Goal: Check status: Check status

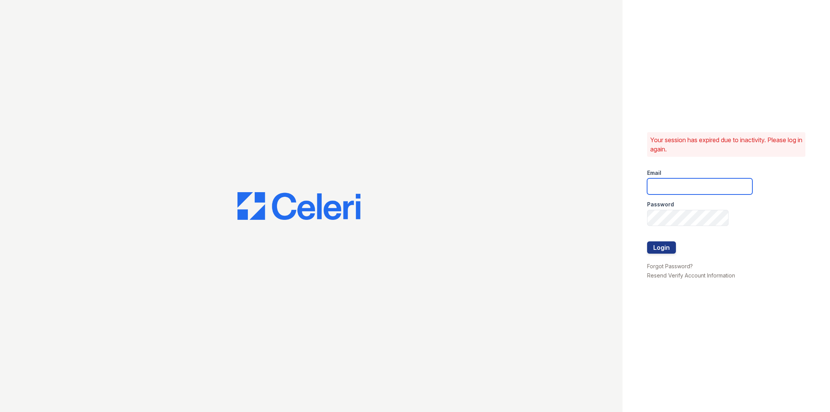
click at [673, 192] on input "email" at bounding box center [699, 186] width 105 height 16
type input "catherine@cobaltatl.com"
click at [663, 250] on button "Login" at bounding box center [661, 247] width 29 height 12
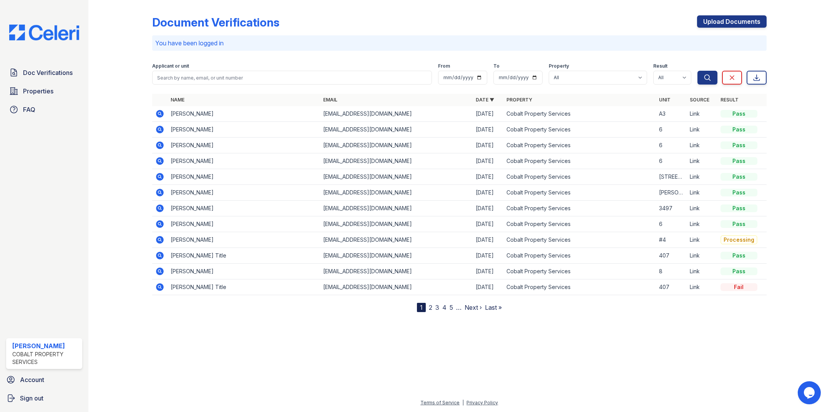
click at [160, 111] on icon at bounding box center [160, 114] width 8 height 8
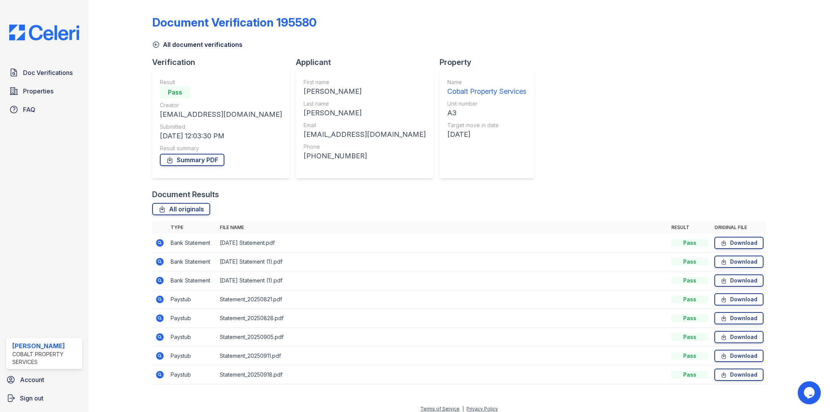
scroll to position [5, 0]
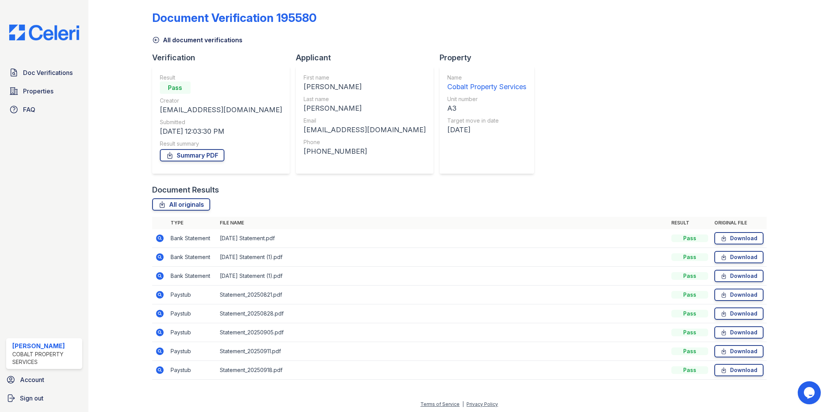
click at [157, 291] on icon at bounding box center [159, 294] width 9 height 9
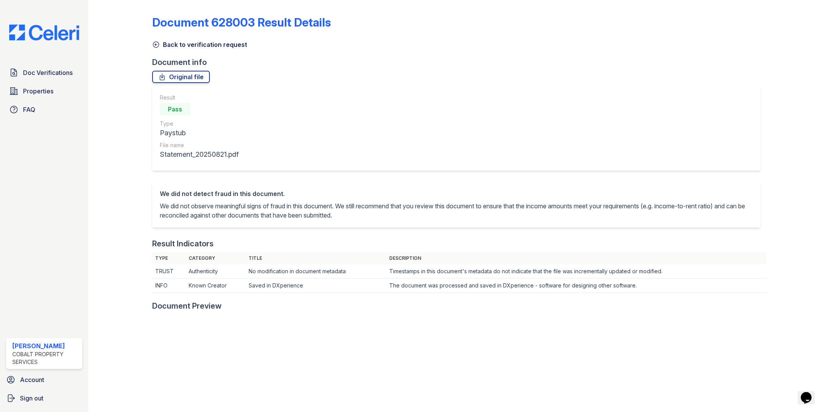
click at [155, 44] on icon at bounding box center [156, 45] width 6 height 6
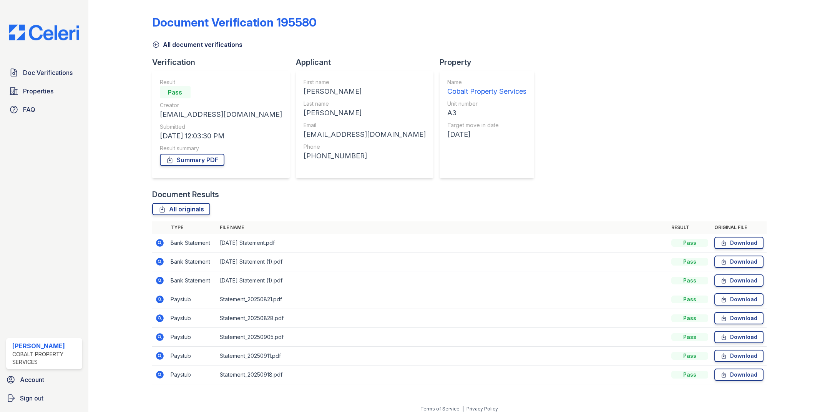
scroll to position [5, 0]
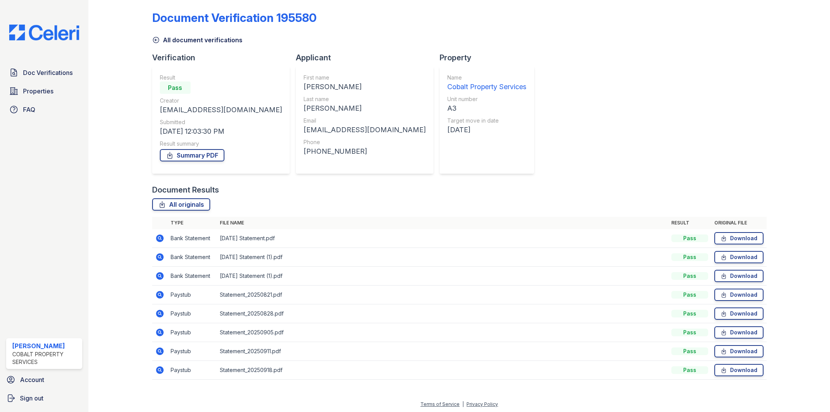
click at [160, 312] on icon at bounding box center [159, 313] width 2 height 2
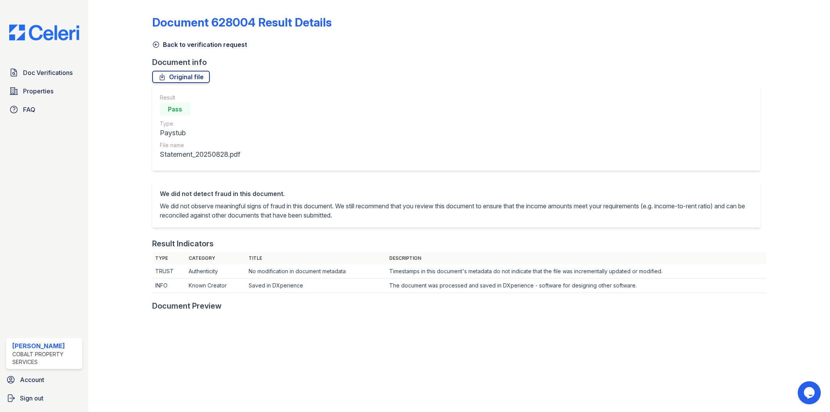
click at [154, 42] on icon at bounding box center [156, 45] width 8 height 8
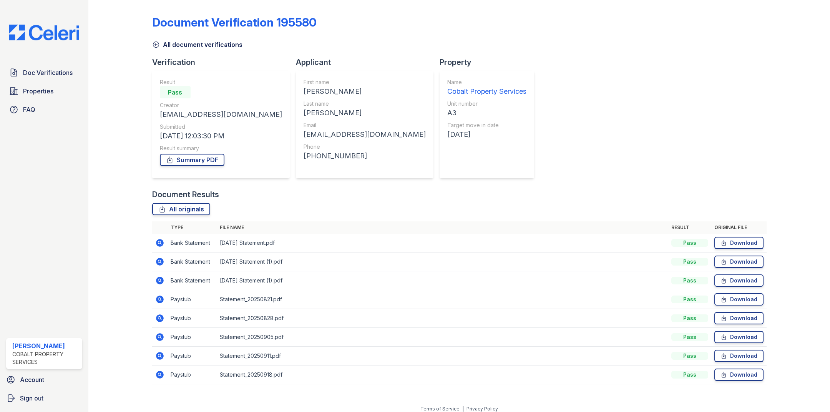
scroll to position [5, 0]
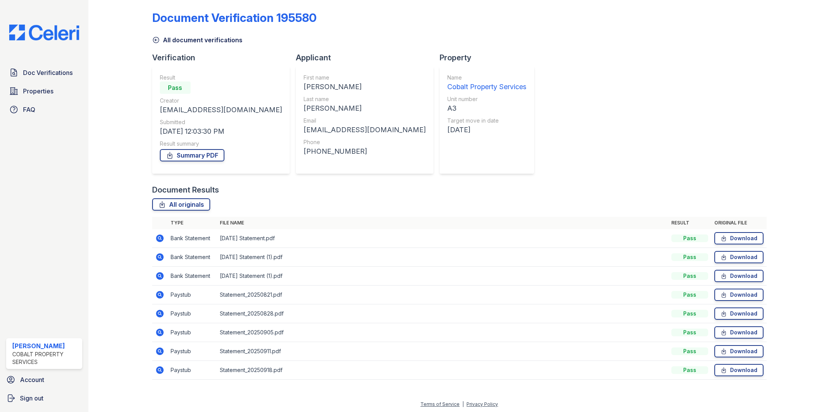
click at [161, 330] on icon at bounding box center [160, 333] width 8 height 8
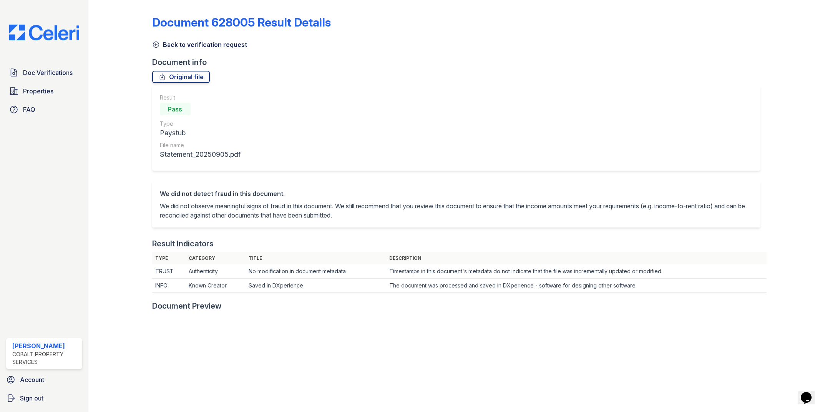
click at [156, 43] on icon at bounding box center [156, 45] width 8 height 8
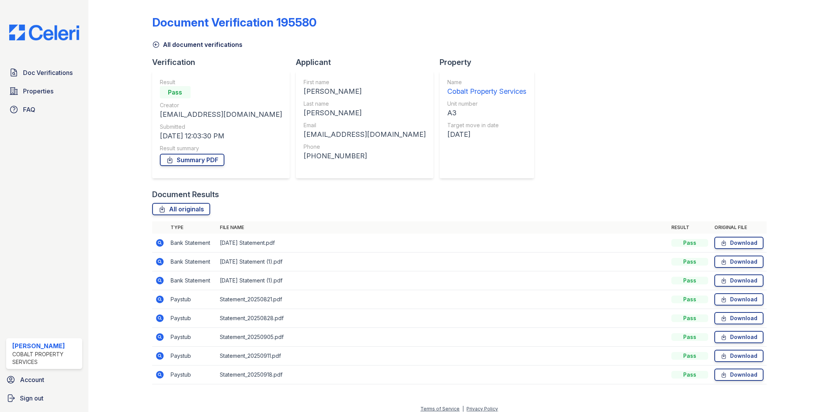
scroll to position [5, 0]
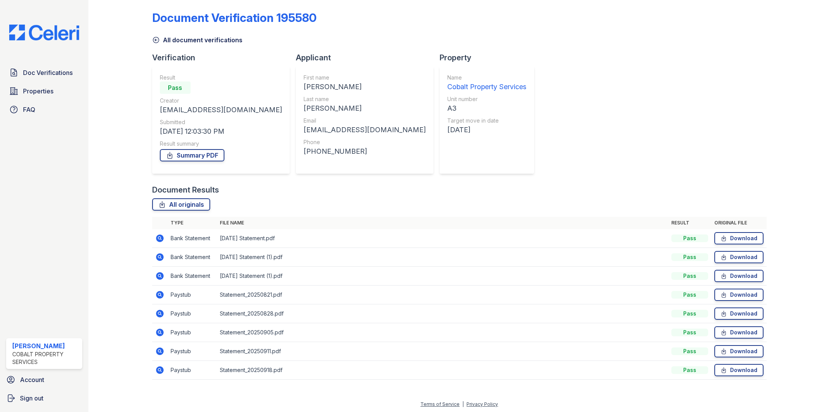
click at [160, 350] on icon at bounding box center [159, 351] width 2 height 2
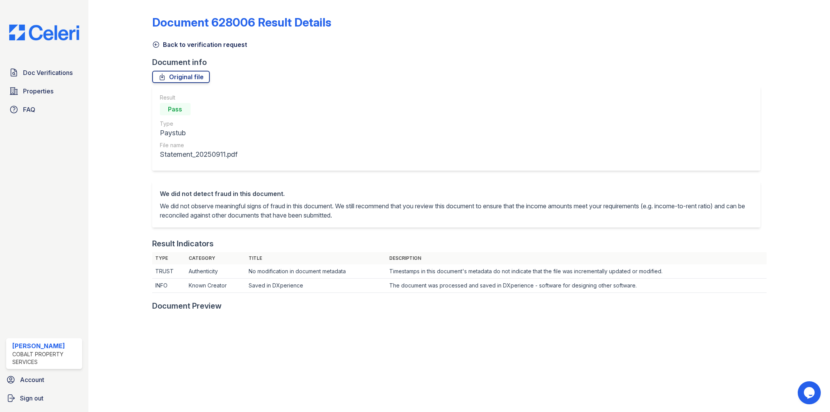
click at [156, 42] on icon at bounding box center [156, 45] width 8 height 8
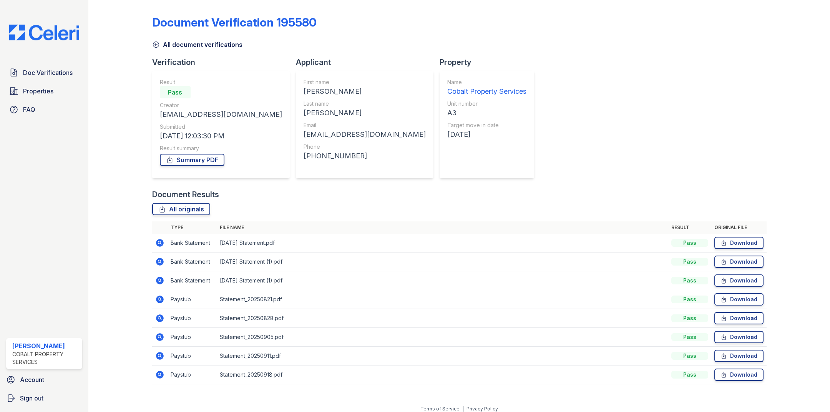
scroll to position [5, 0]
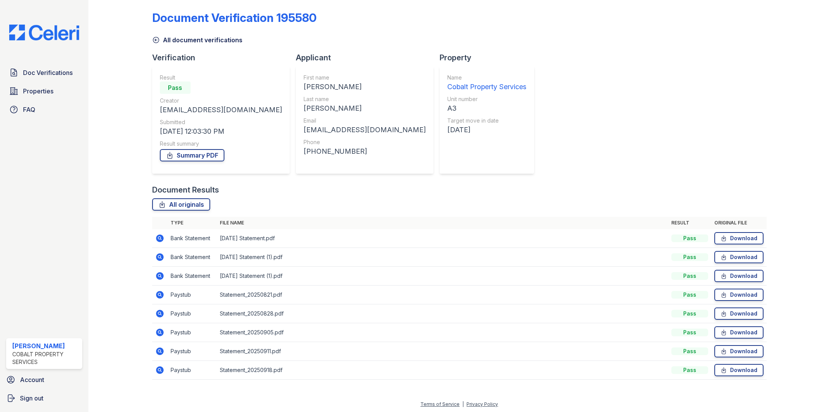
click at [158, 370] on icon at bounding box center [160, 370] width 8 height 8
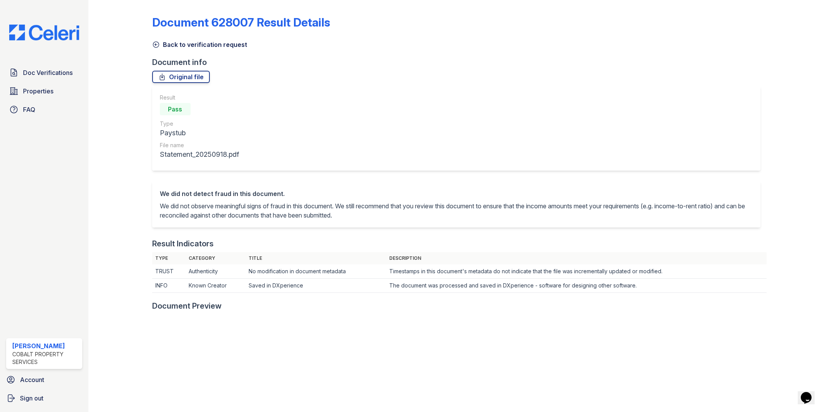
click at [153, 45] on icon at bounding box center [156, 45] width 6 height 6
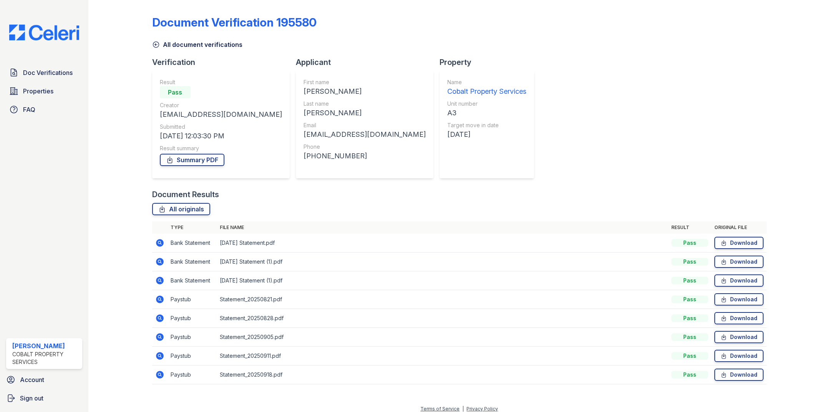
scroll to position [5, 0]
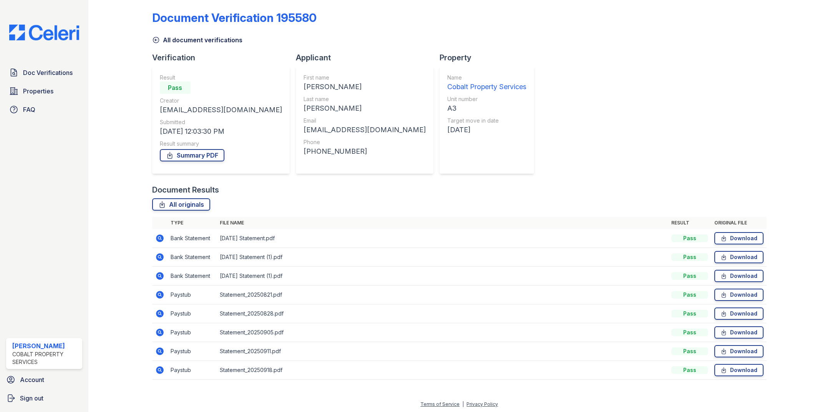
click at [161, 347] on icon at bounding box center [159, 351] width 9 height 9
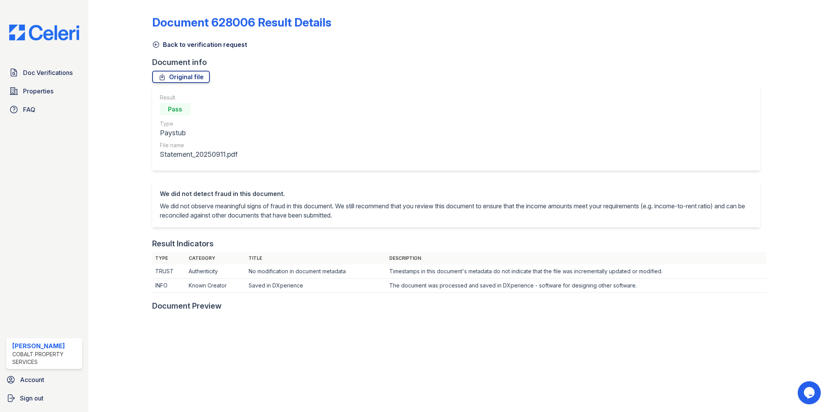
click at [154, 46] on icon at bounding box center [156, 45] width 8 height 8
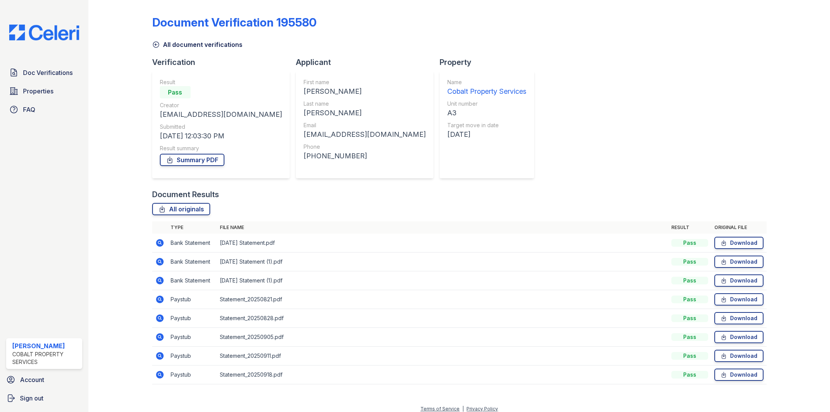
scroll to position [5, 0]
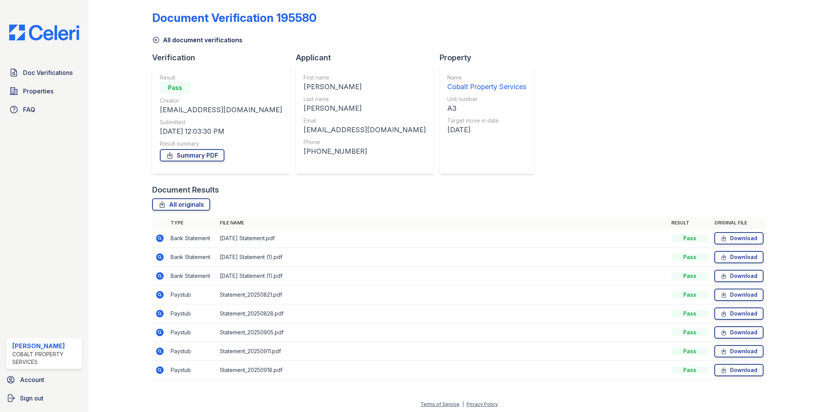
click at [159, 329] on icon at bounding box center [159, 332] width 9 height 9
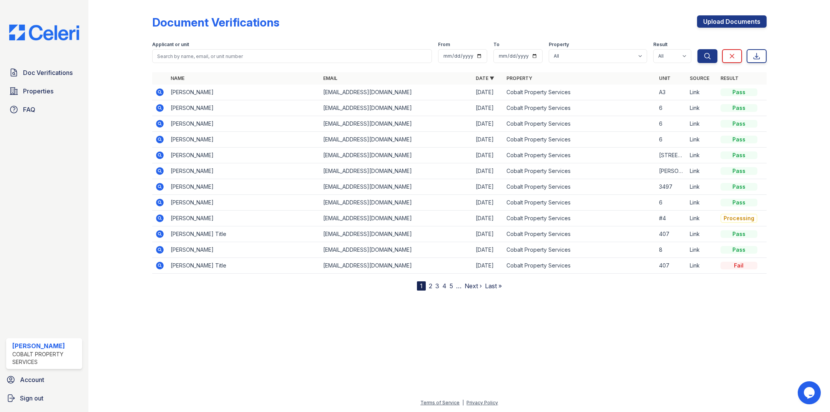
click at [160, 218] on icon at bounding box center [159, 218] width 9 height 9
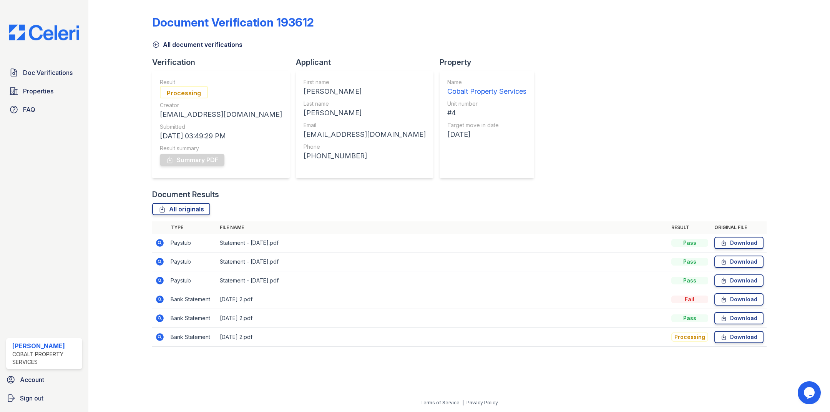
click at [161, 335] on icon at bounding box center [160, 337] width 8 height 8
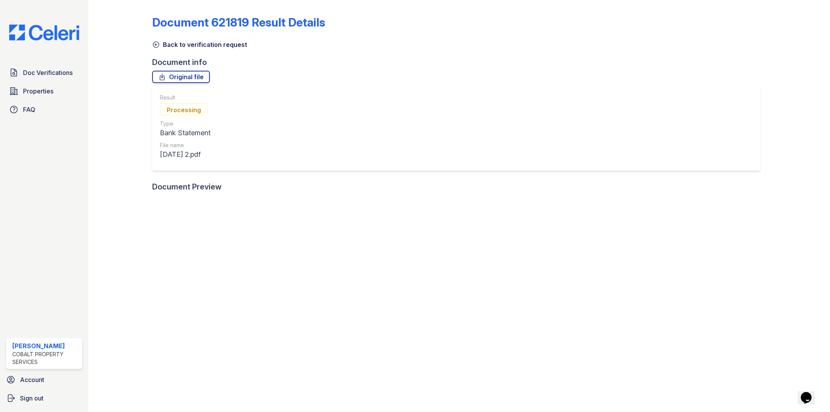
click at [154, 46] on icon at bounding box center [156, 45] width 8 height 8
